Goal: Information Seeking & Learning: Learn about a topic

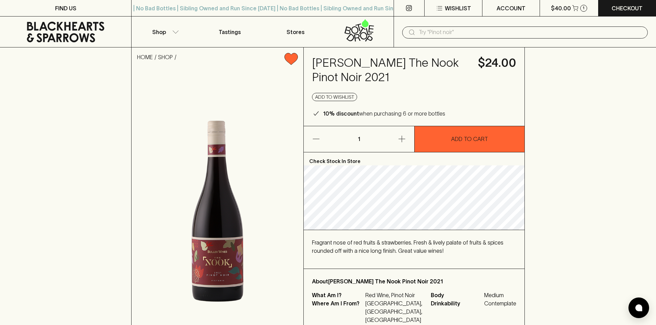
click at [455, 32] on input "text" at bounding box center [530, 32] width 223 height 11
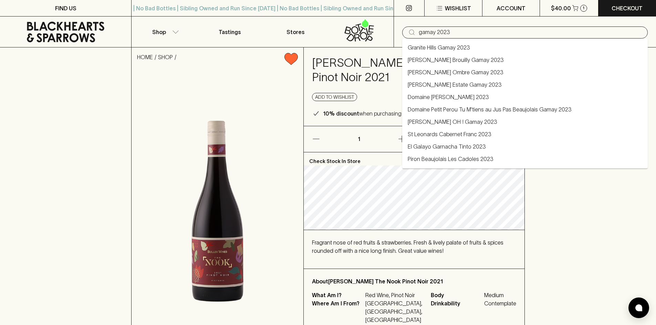
click at [476, 108] on link "Domaine Petit Perou Tu M'tiens au Jus Pas Beaujolais Gamay 2023" at bounding box center [490, 109] width 164 height 8
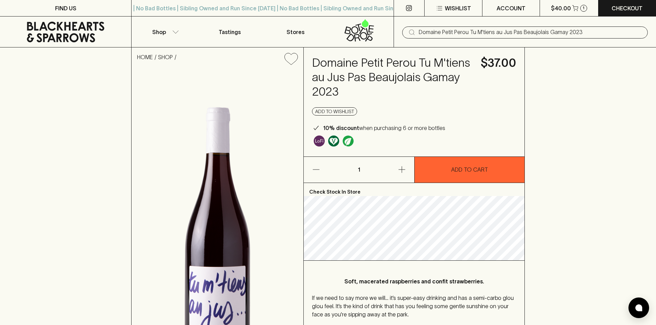
type input "Domaine Petit Perou Tu M'tiens au Jus Pas Beaujolais Gamay 2023"
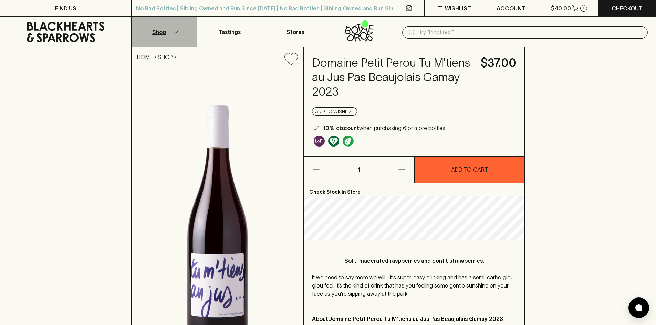
click at [172, 33] on icon "button" at bounding box center [175, 31] width 7 height 3
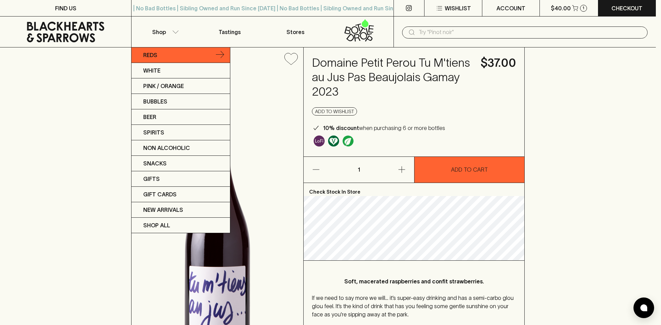
click at [173, 55] on link "Reds" at bounding box center [180, 55] width 98 height 15
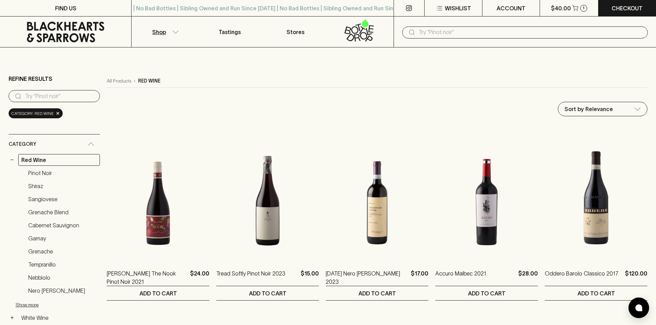
click at [54, 115] on div "Category: red wine ×" at bounding box center [36, 113] width 54 height 10
click at [56, 115] on span "×" at bounding box center [58, 113] width 4 height 7
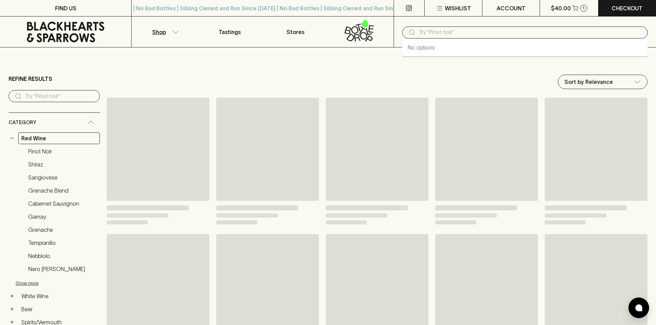
click at [466, 31] on input "text" at bounding box center [530, 32] width 223 height 11
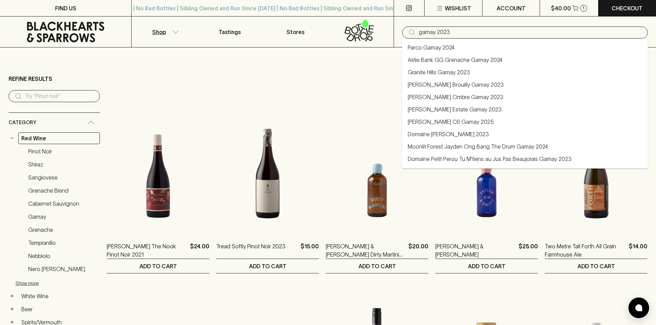
click at [517, 161] on link "Domaine Petit Perou Tu M'tiens au Jus Pas Beaujolais Gamay 2023" at bounding box center [490, 159] width 164 height 8
type input "Domaine Petit Perou Tu M'tiens au Jus Pas Beaujolais Gamay 2023"
